Goal: Task Accomplishment & Management: Complete application form

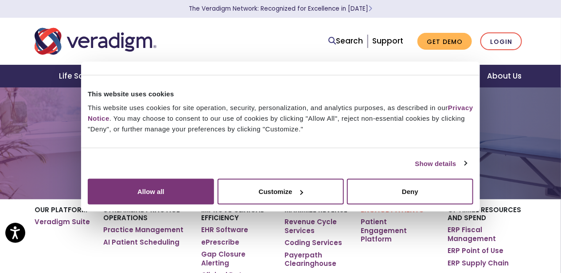
scroll to position [239, 0]
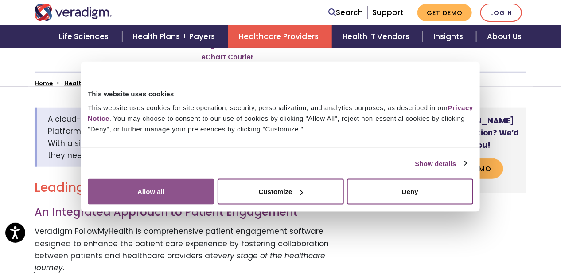
click at [214, 188] on button "Allow all" at bounding box center [151, 192] width 126 height 26
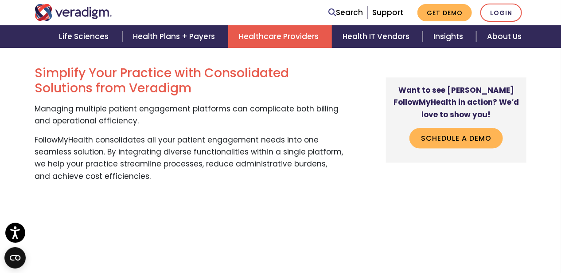
scroll to position [642, 0]
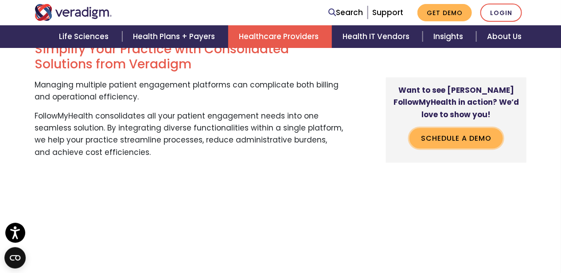
click at [447, 134] on link "Schedule a Demo" at bounding box center [457, 138] width 94 height 20
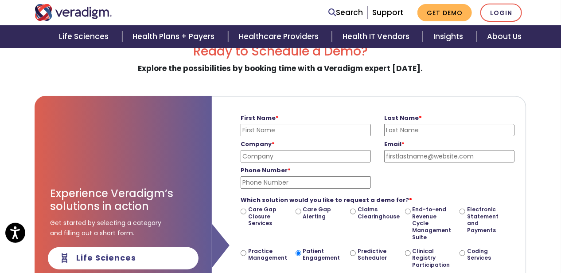
click at [316, 127] on input "First Name *" at bounding box center [306, 130] width 130 height 12
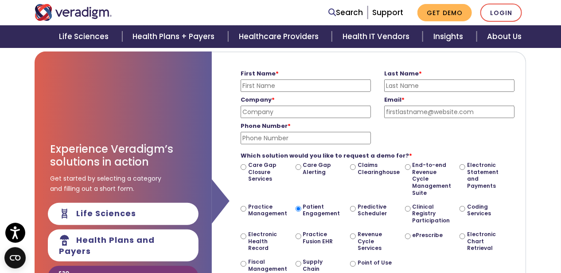
click at [286, 84] on input "First Name *" at bounding box center [306, 85] width 130 height 12
type input "elizabeth"
type input "bradley"
type input "bjb410@sbcglobal.net"
type input "3169460171"
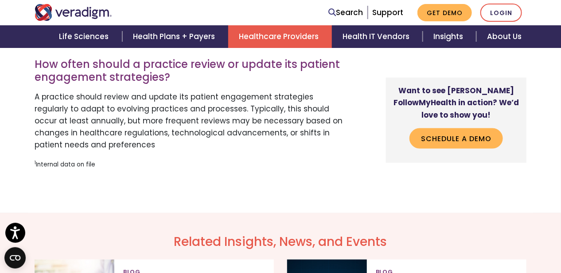
scroll to position [2947, 0]
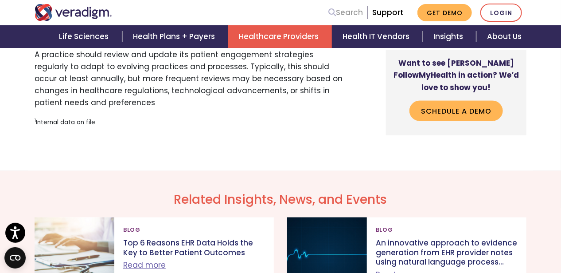
click at [351, 13] on link "Search" at bounding box center [346, 13] width 35 height 12
click at [505, 9] on link "Login" at bounding box center [502, 13] width 42 height 18
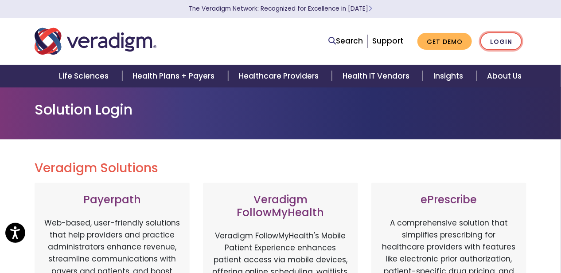
click at [496, 41] on link "Login" at bounding box center [502, 41] width 42 height 18
